Goal: Communication & Community: Ask a question

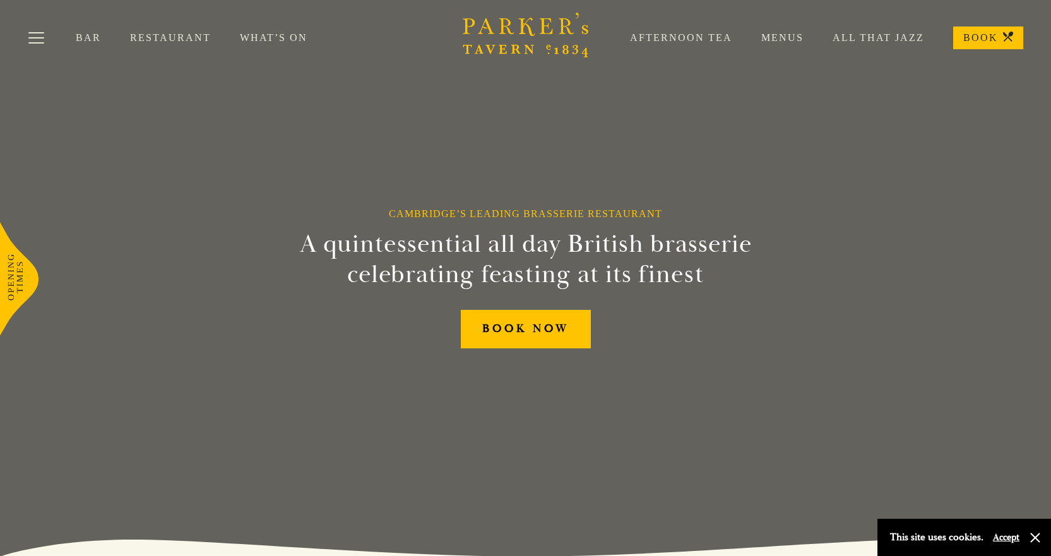
click at [90, 33] on link "Bar" at bounding box center [103, 38] width 54 height 13
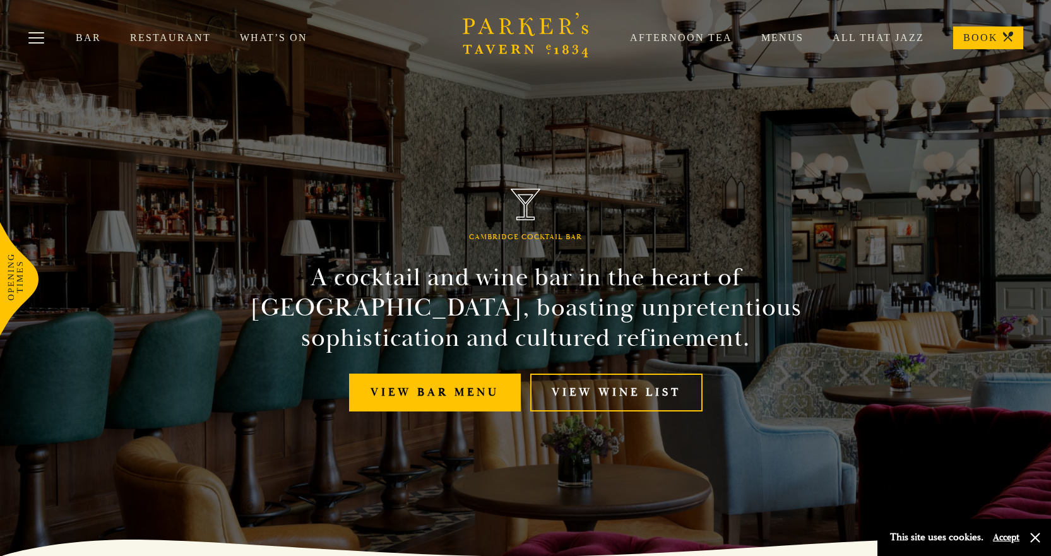
click at [988, 41] on link "BOOK" at bounding box center [988, 38] width 70 height 23
click at [37, 34] on button "Toggle navigation" at bounding box center [36, 40] width 54 height 54
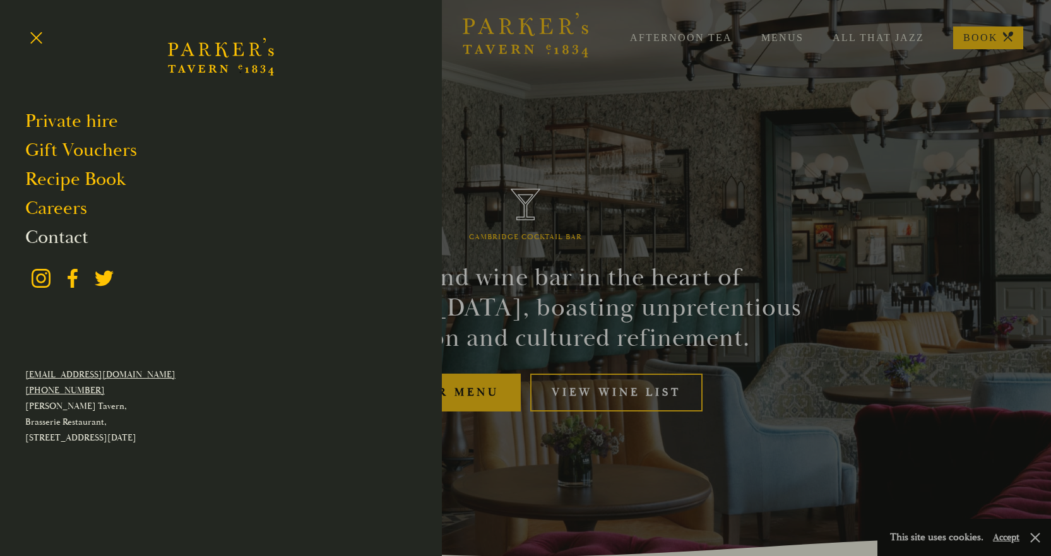
click at [63, 233] on link "Contact" at bounding box center [56, 237] width 63 height 24
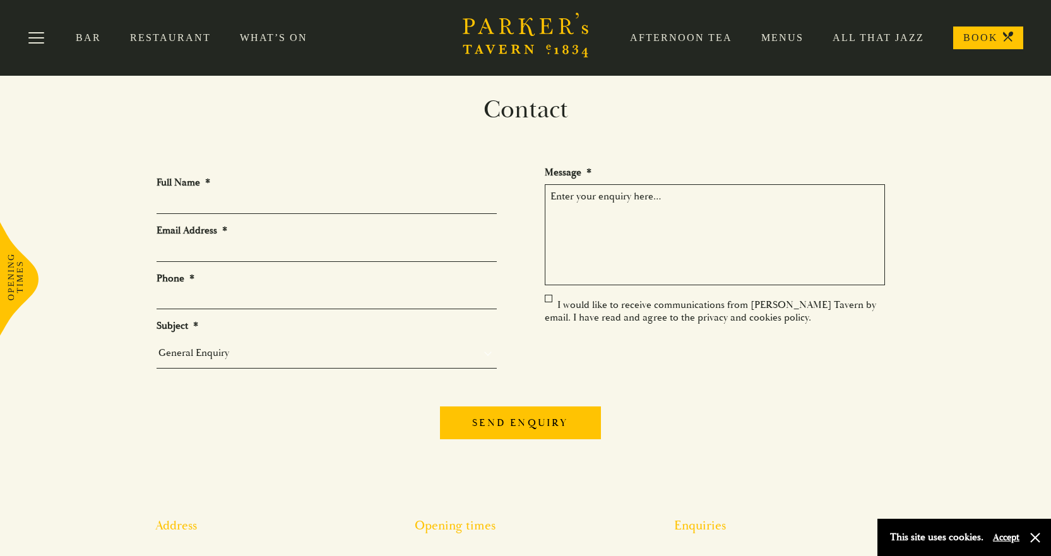
click at [226, 204] on input "Full Name *" at bounding box center [327, 204] width 340 height 20
type input "Clive Harrison"
type input "cliveharrison@gmail.com"
type input "07813811840"
click at [237, 354] on select "General Enquiry Private Bookings Group Bookings Events" at bounding box center [327, 353] width 340 height 18
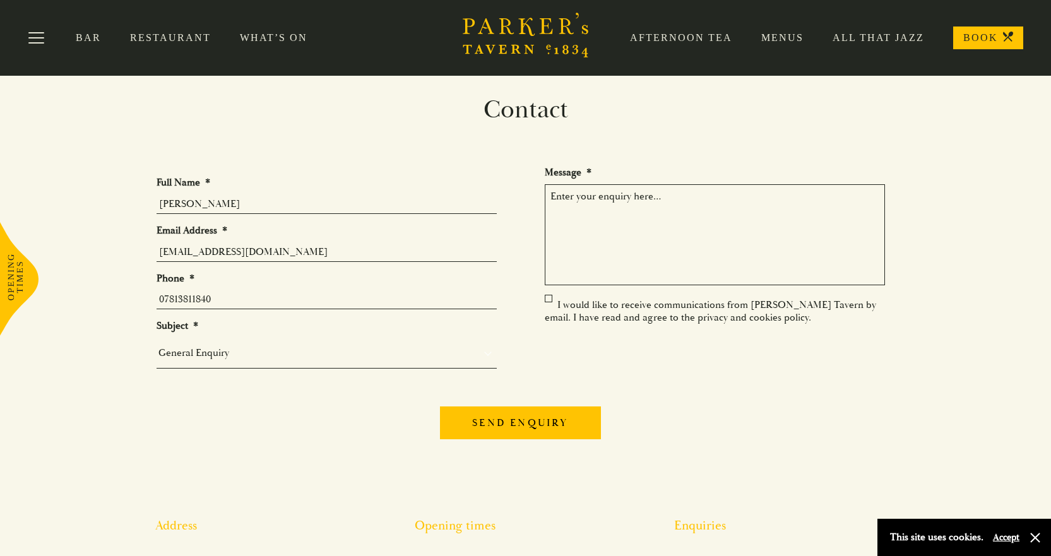
select select "Private Bookings"
click at [157, 344] on select "General Enquiry Private Bookings Group Bookings Events" at bounding box center [327, 353] width 340 height 18
click at [676, 196] on textarea "Message *" at bounding box center [715, 234] width 340 height 101
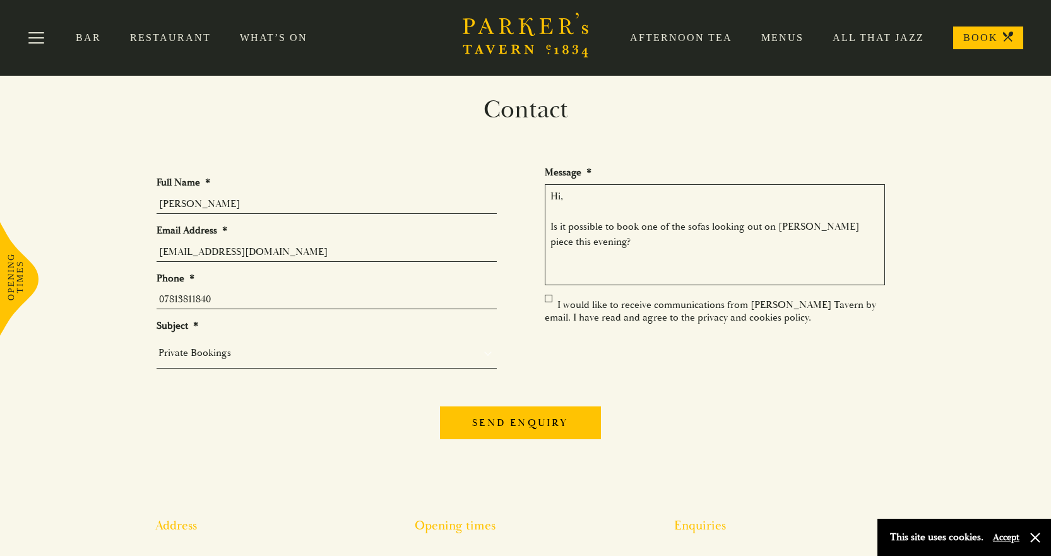
type textarea "Hi, Is it possible to book one of the sofas looking out on Parker's piece this …"
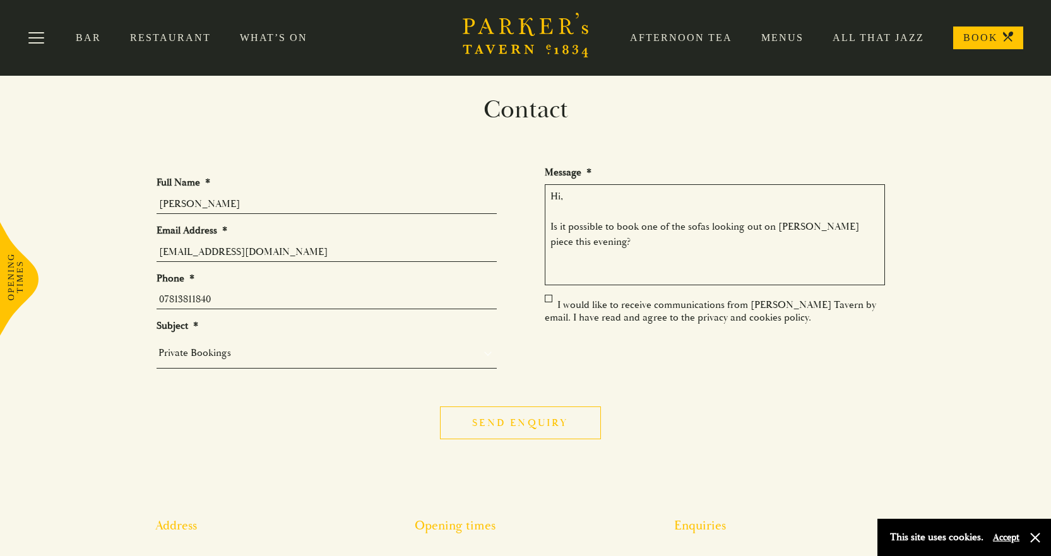
click at [538, 425] on input "Send enquiry" at bounding box center [520, 422] width 160 height 33
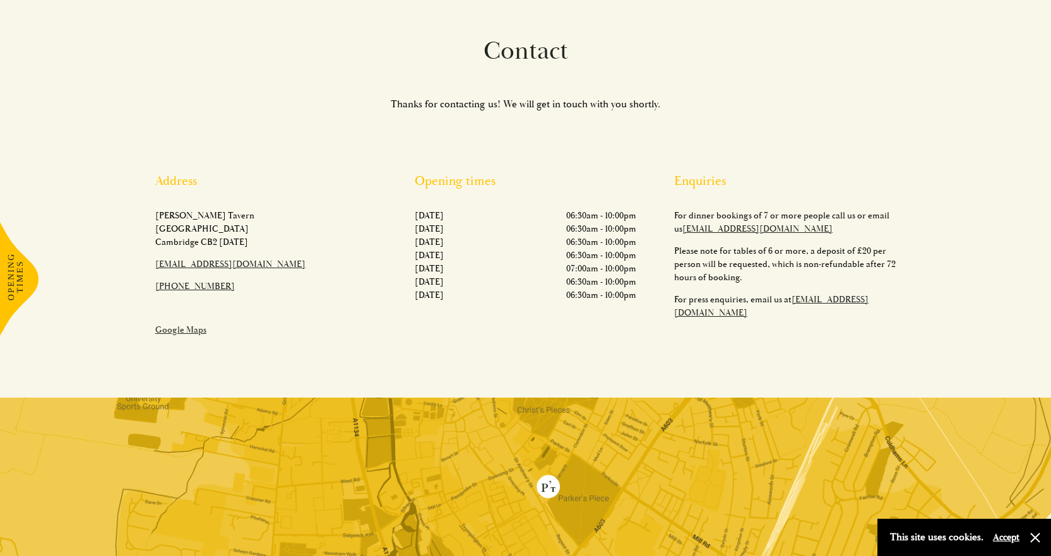
scroll to position [93, 0]
